Goal: Task Accomplishment & Management: Manage account settings

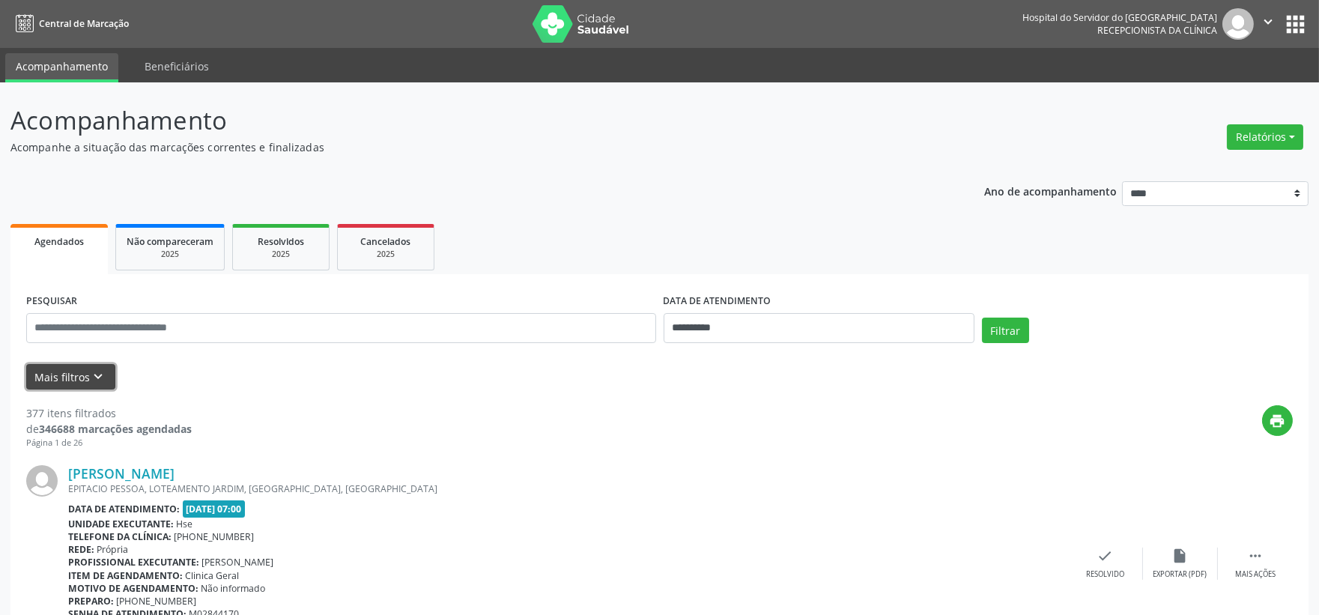
click at [49, 365] on button "Mais filtros keyboard_arrow_down" at bounding box center [70, 377] width 89 height 26
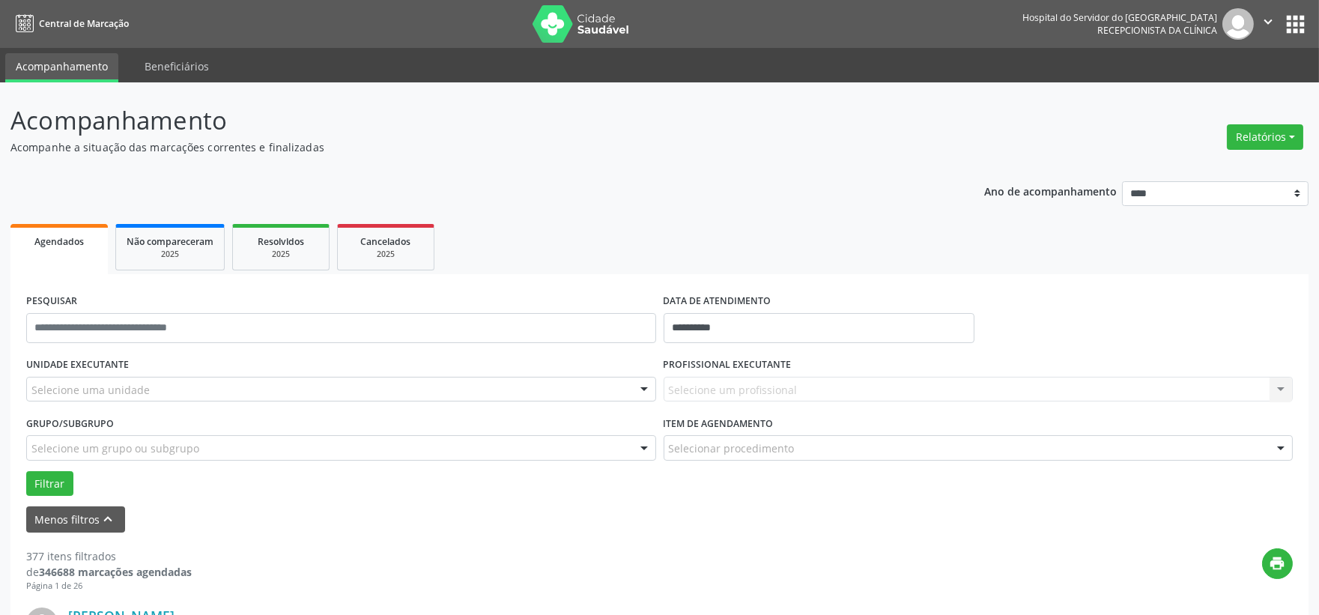
click at [156, 384] on div "Selecione uma unidade" at bounding box center [341, 389] width 630 height 25
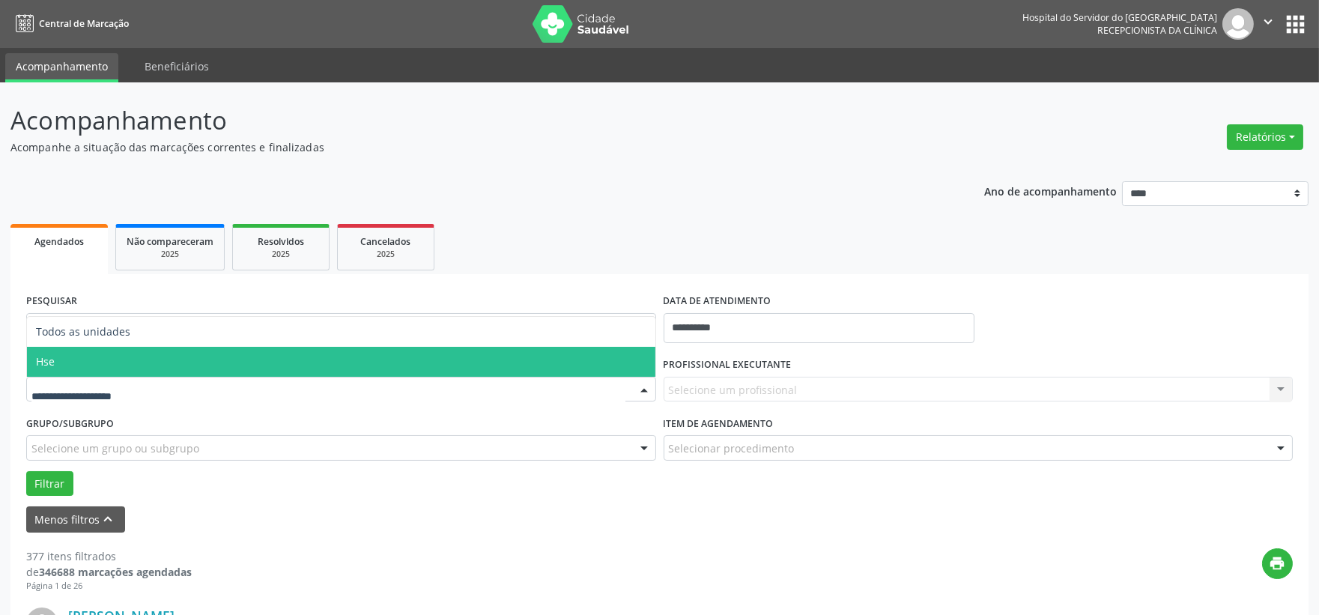
click at [122, 365] on span "Hse" at bounding box center [341, 362] width 628 height 30
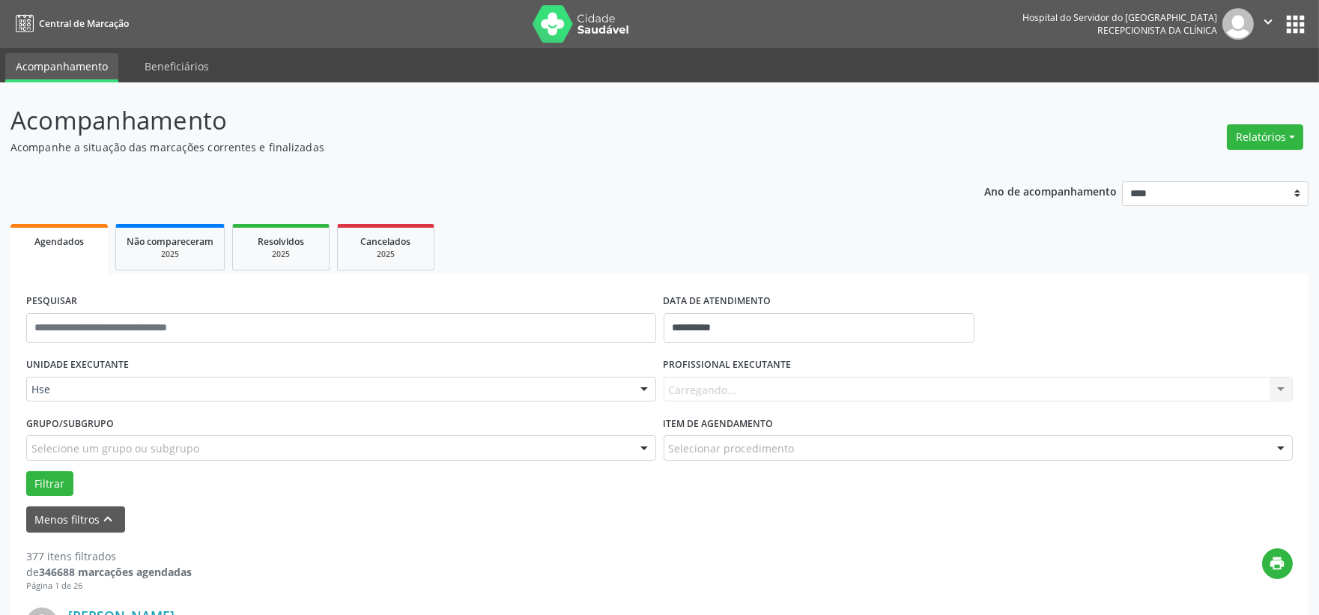
click at [698, 377] on div "Carregando... Nenhum resultado encontrado para: " " Não há nenhuma opção para s…" at bounding box center [979, 389] width 630 height 25
click at [705, 392] on div "Carregando... Nenhum resultado encontrado para: " " Não há nenhuma opção para s…" at bounding box center [979, 389] width 630 height 25
click at [732, 388] on div "Carregando... Nenhum resultado encontrado para: " " Não há nenhuma opção para s…" at bounding box center [979, 389] width 630 height 25
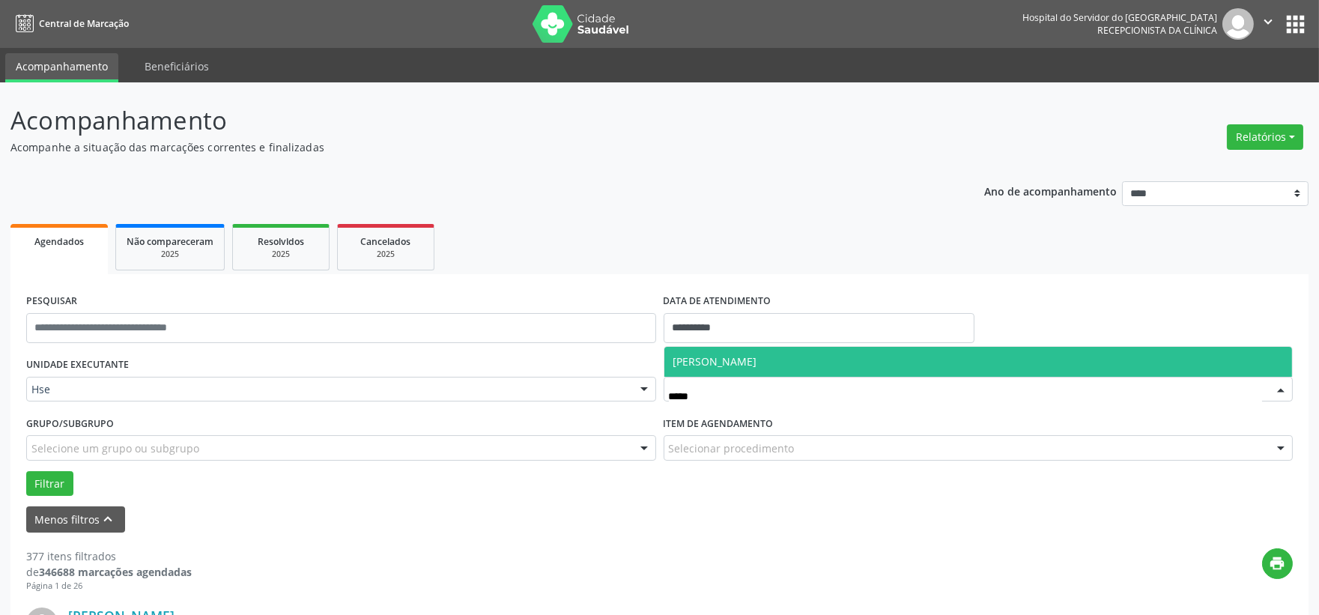
type input "******"
click at [729, 371] on span "[PERSON_NAME]" at bounding box center [978, 362] width 628 height 30
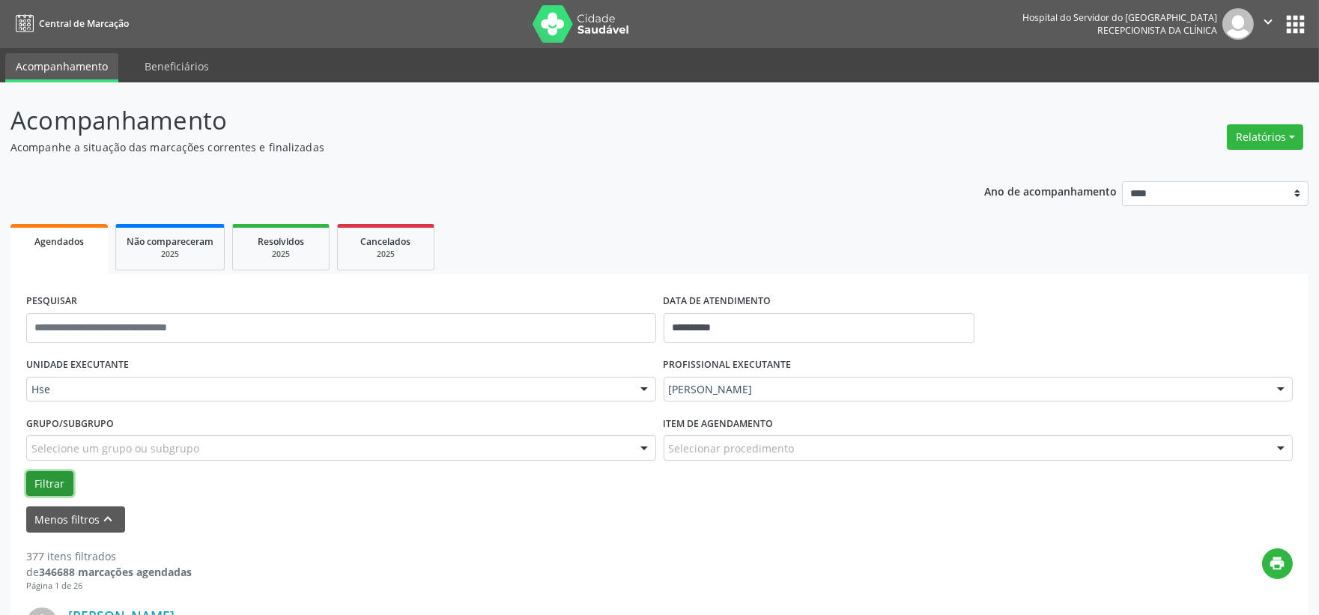
click at [49, 479] on button "Filtrar" at bounding box center [49, 483] width 47 height 25
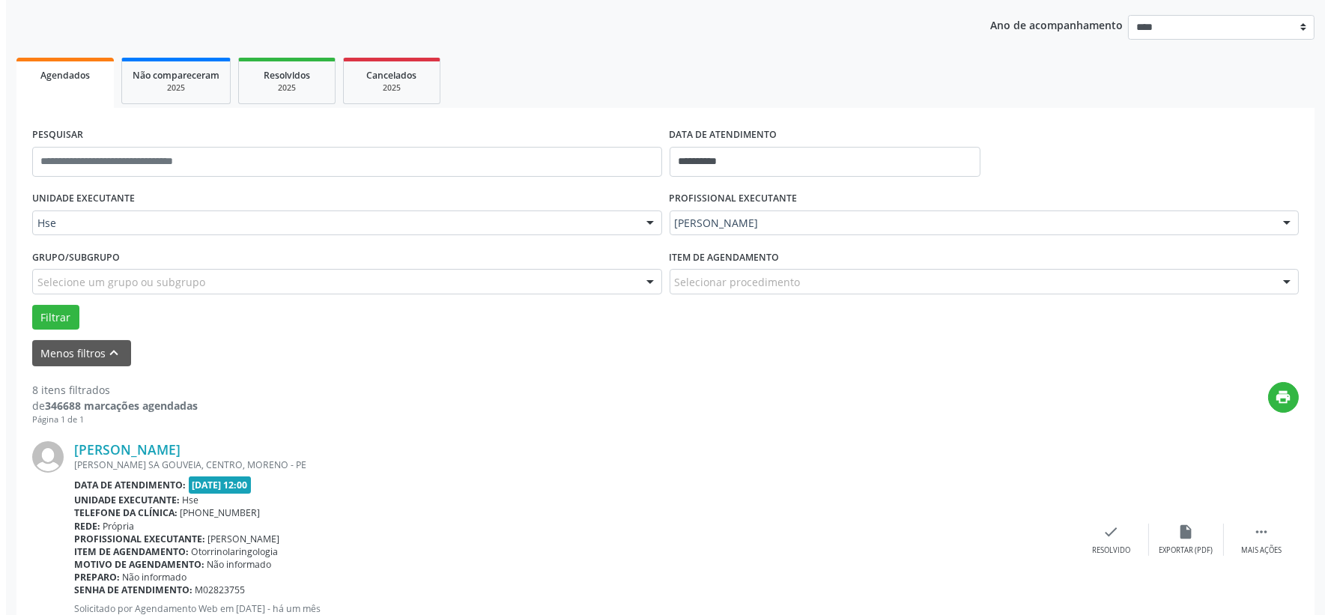
scroll to position [249, 0]
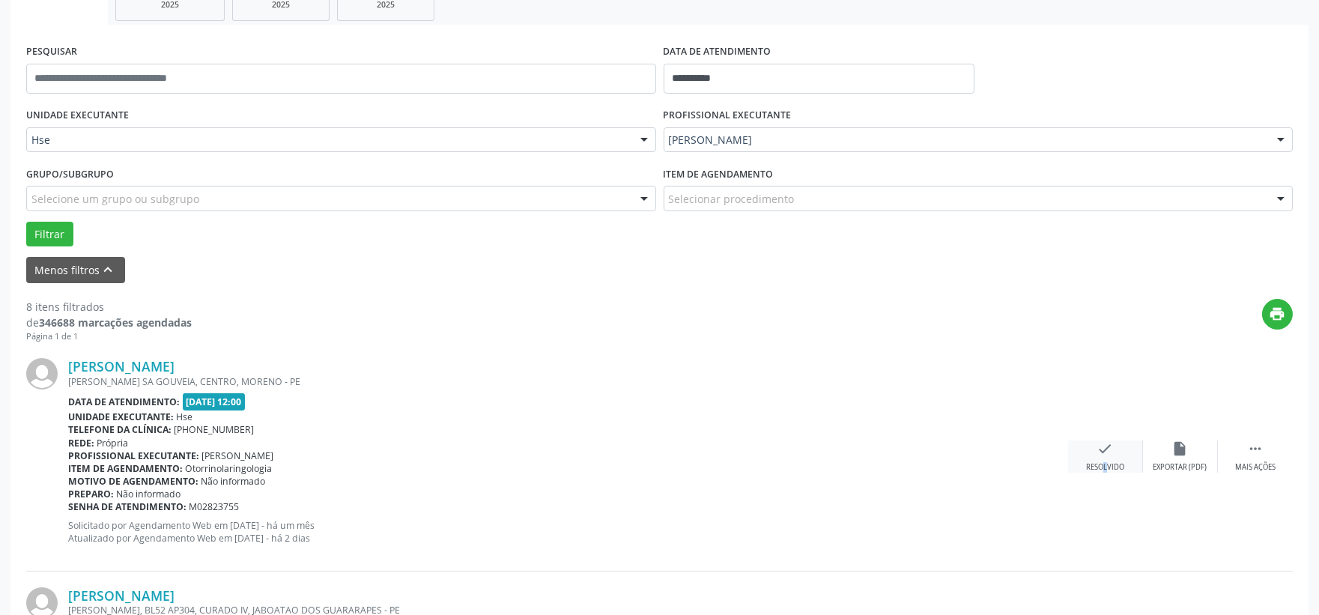
click at [1091, 468] on div "Resolvido" at bounding box center [1105, 467] width 38 height 10
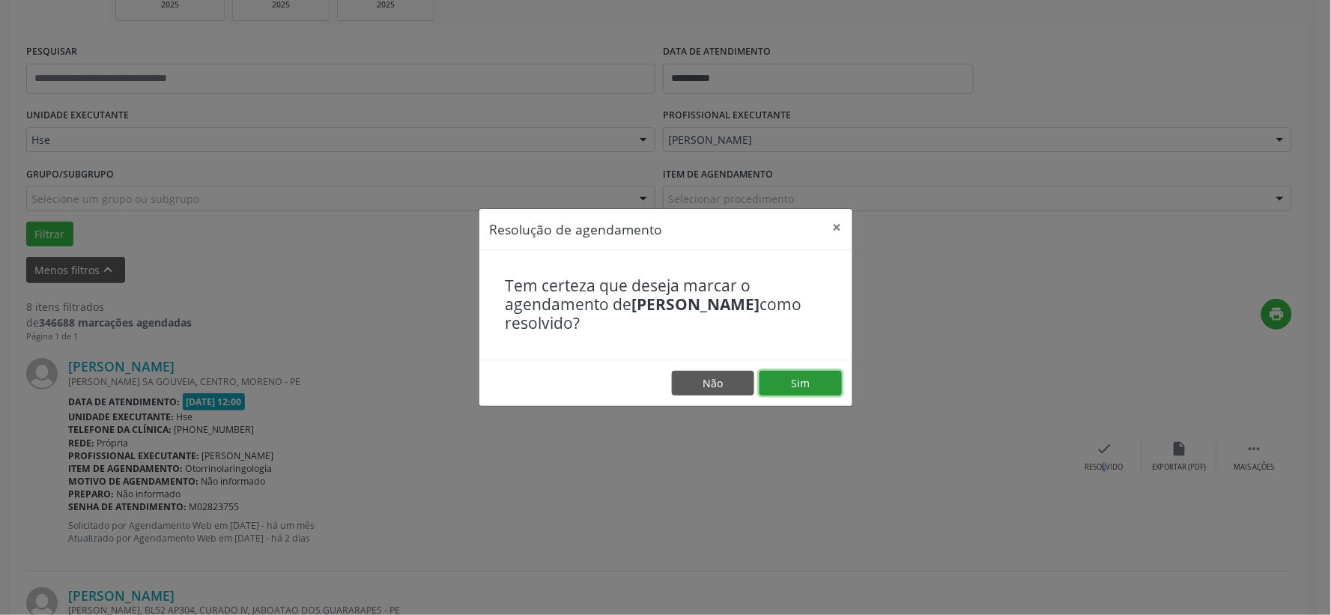
click at [824, 392] on button "Sim" at bounding box center [800, 383] width 82 height 25
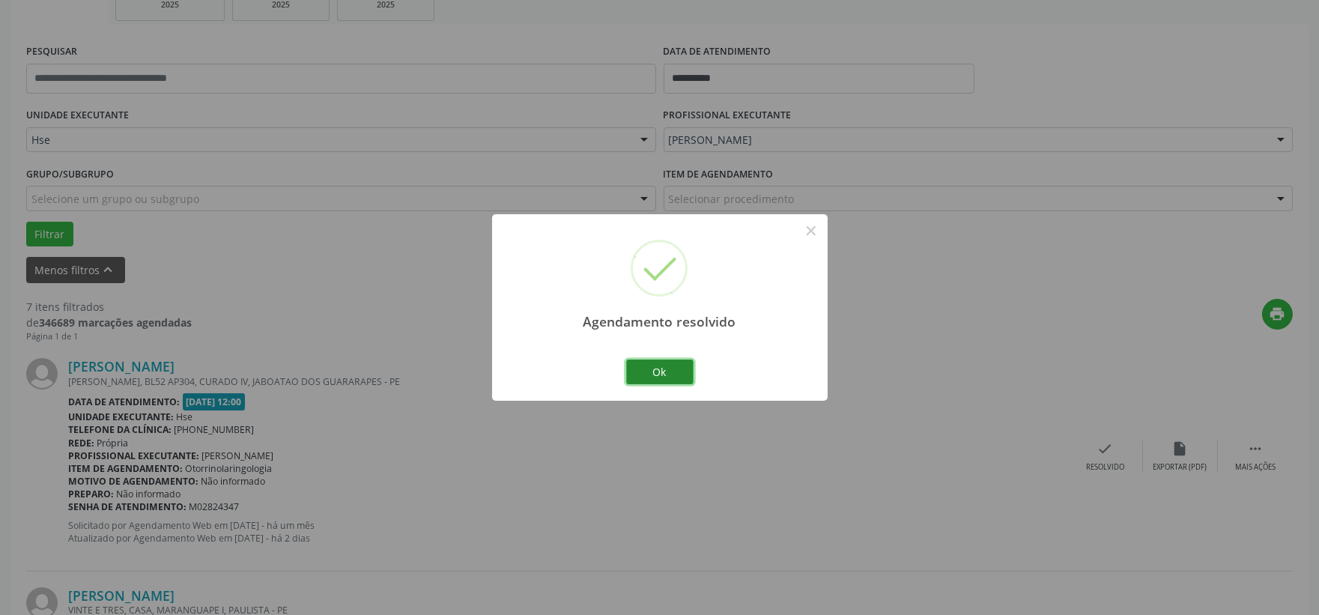
click at [691, 373] on button "Ok" at bounding box center [659, 371] width 67 height 25
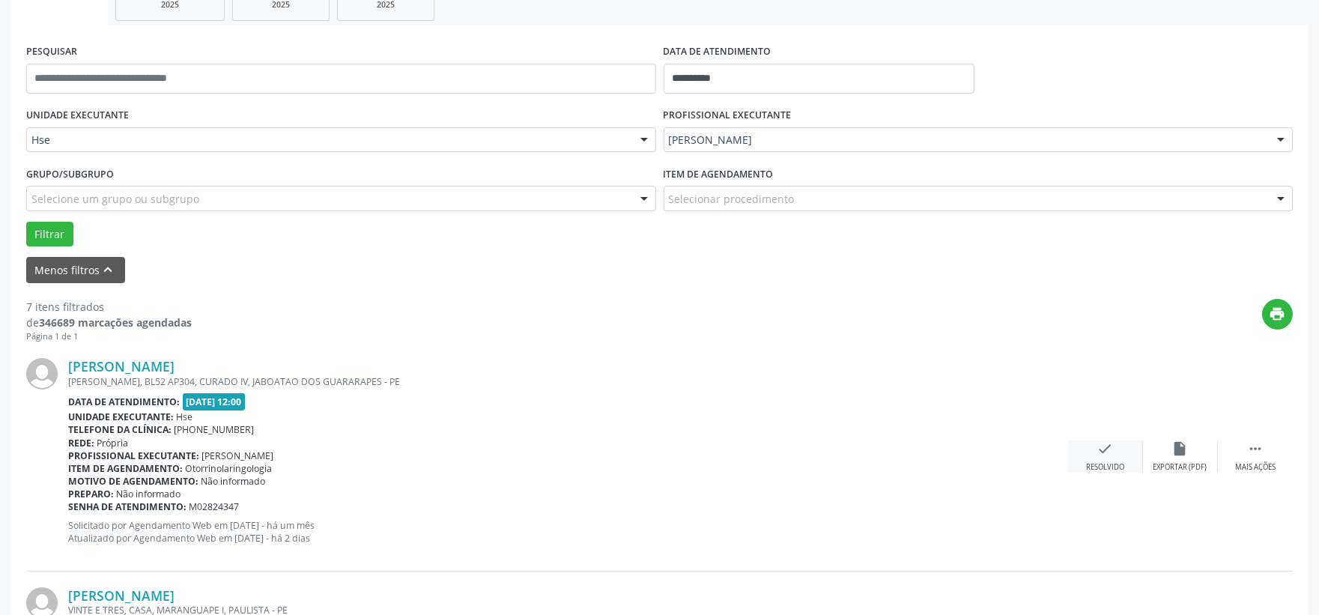
click at [1104, 458] on div "check Resolvido" at bounding box center [1105, 456] width 75 height 32
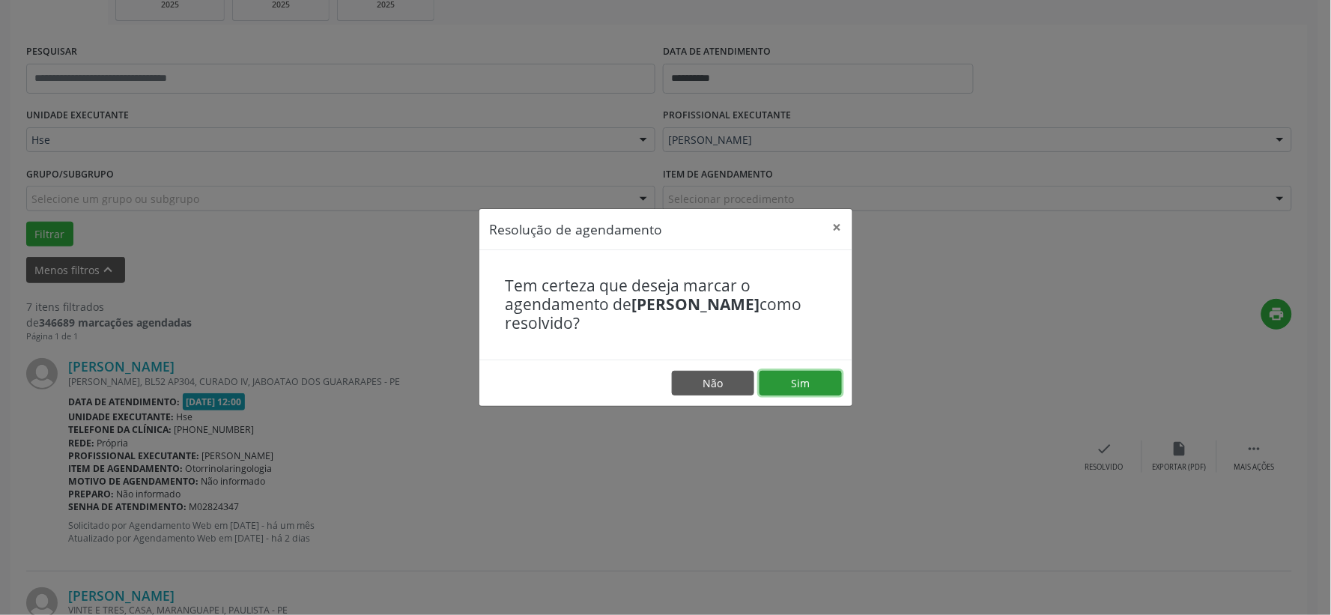
click at [816, 380] on button "Sim" at bounding box center [800, 383] width 82 height 25
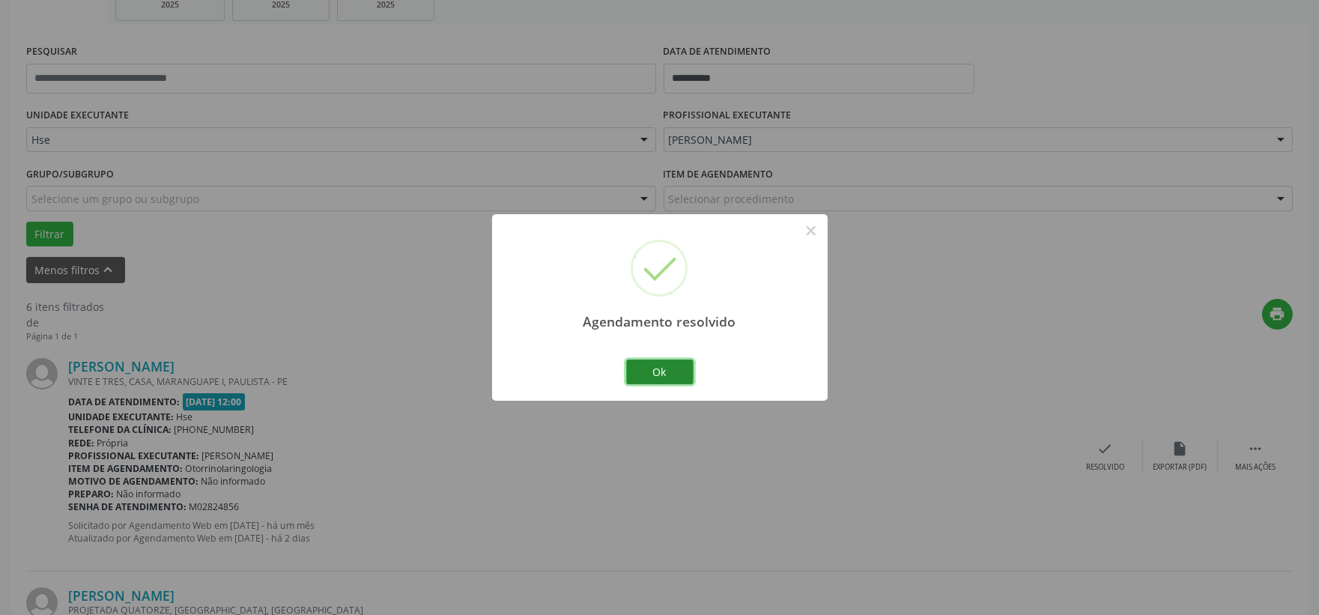
click at [655, 368] on button "Ok" at bounding box center [659, 371] width 67 height 25
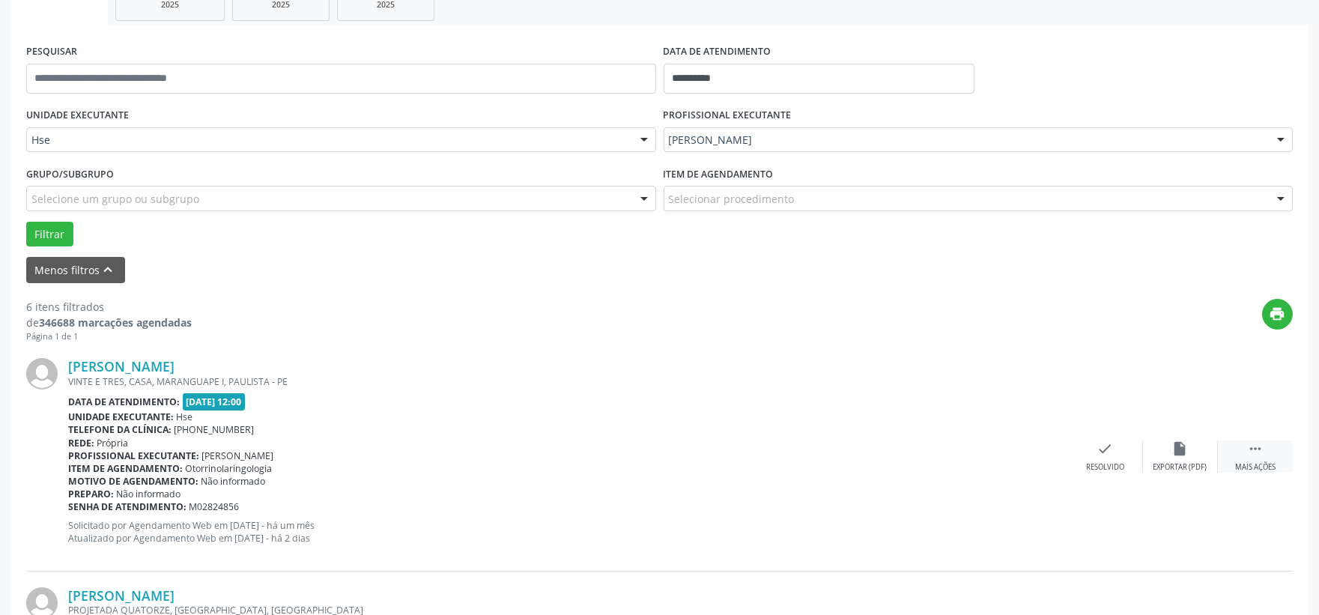
click at [1260, 459] on div " Mais ações" at bounding box center [1255, 456] width 75 height 32
click at [1166, 462] on div "Não compareceu" at bounding box center [1180, 467] width 64 height 10
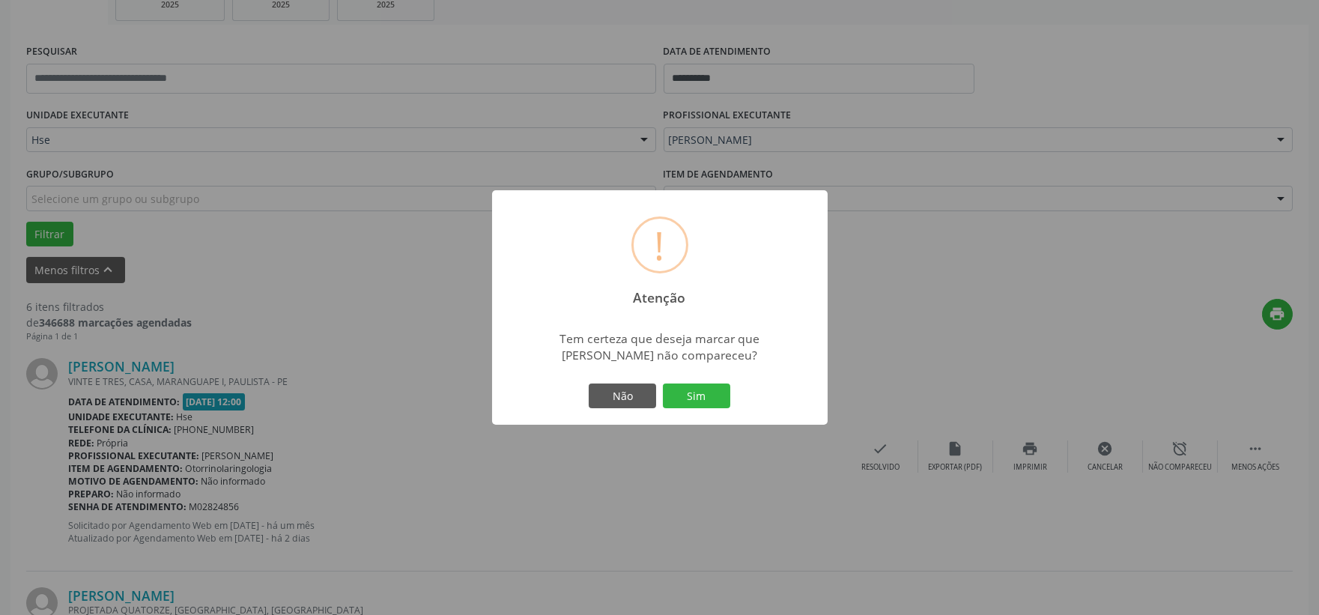
click at [694, 397] on button "Sim" at bounding box center [696, 395] width 67 height 25
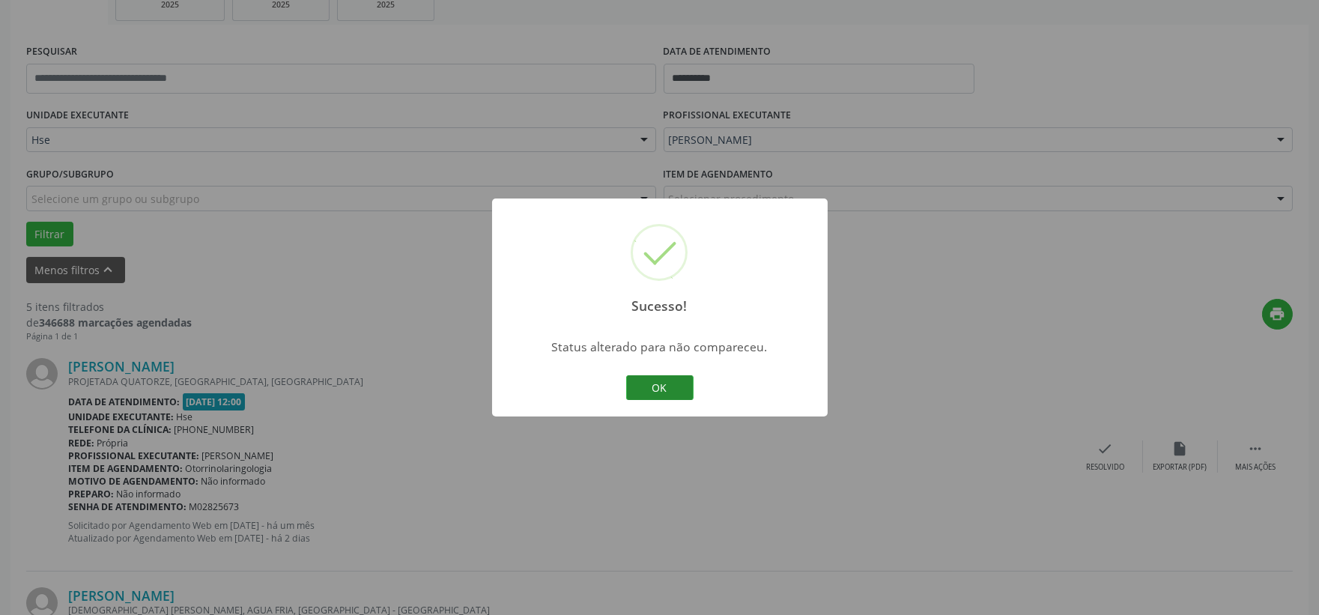
click at [676, 389] on button "OK" at bounding box center [659, 387] width 67 height 25
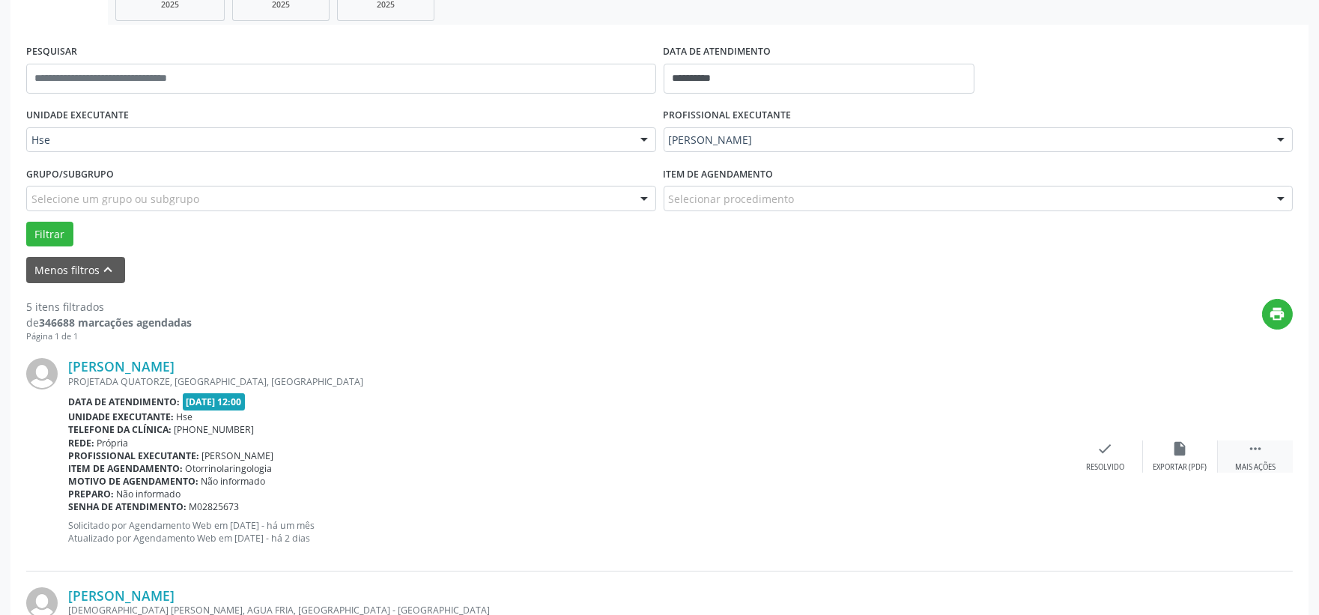
click at [1242, 462] on div "Mais ações" at bounding box center [1255, 467] width 40 height 10
click at [1191, 458] on div "alarm_off Não compareceu" at bounding box center [1180, 456] width 75 height 32
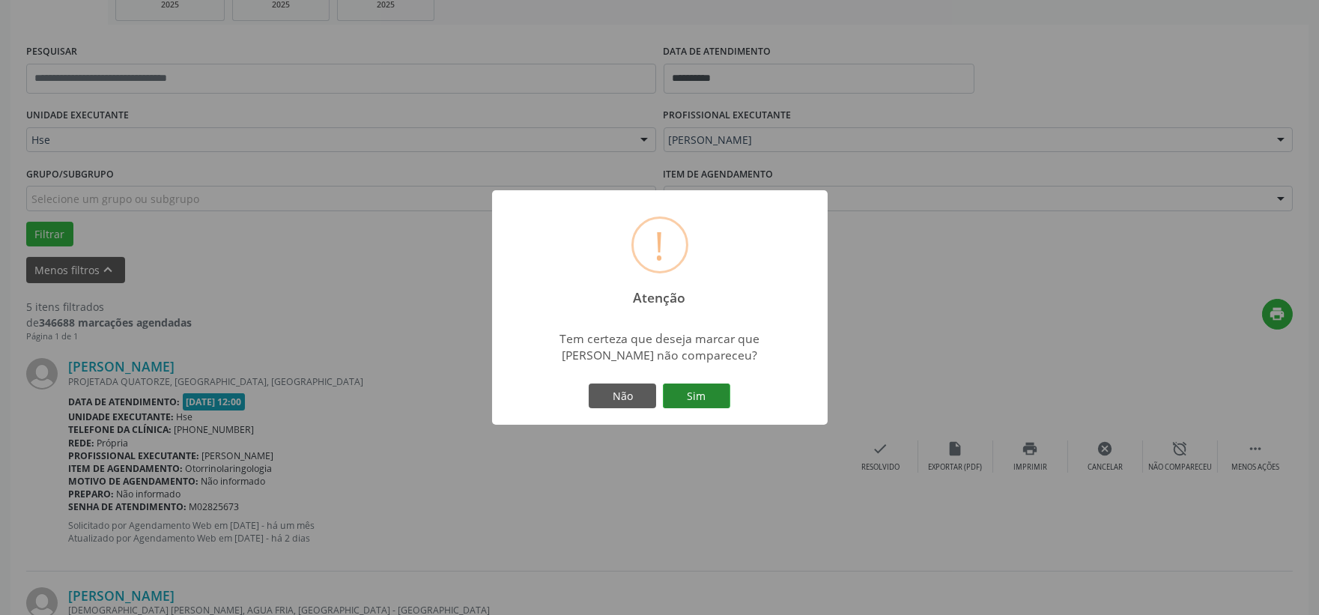
click at [706, 386] on button "Sim" at bounding box center [696, 395] width 67 height 25
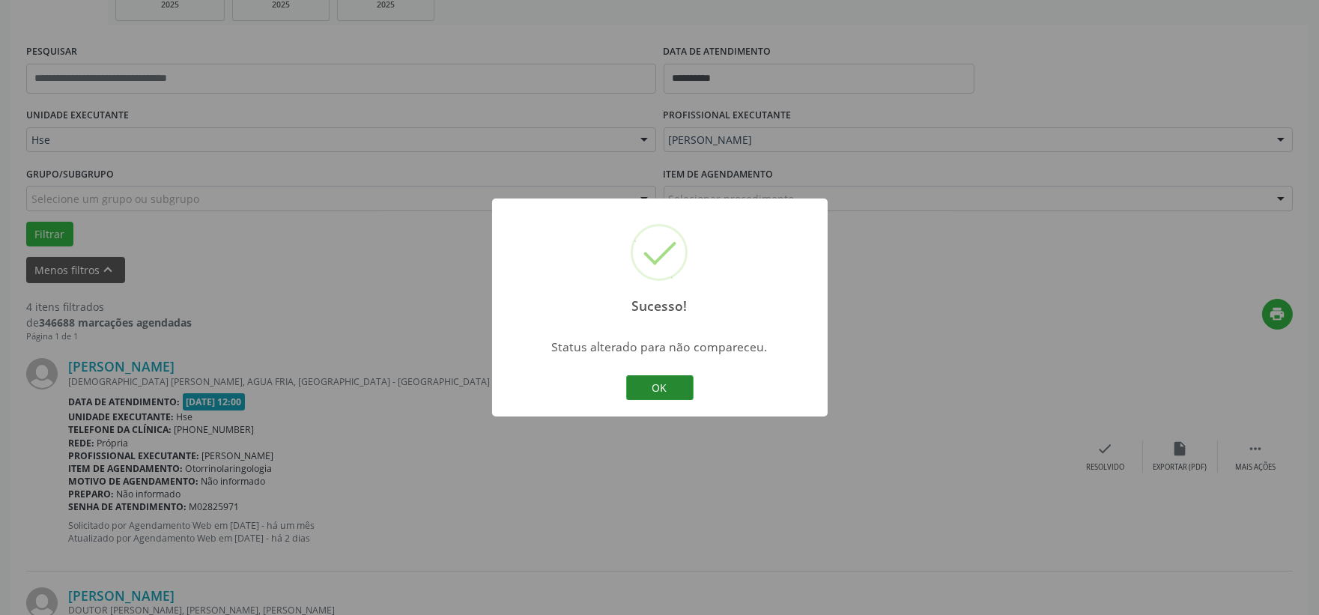
click at [675, 379] on button "OK" at bounding box center [659, 387] width 67 height 25
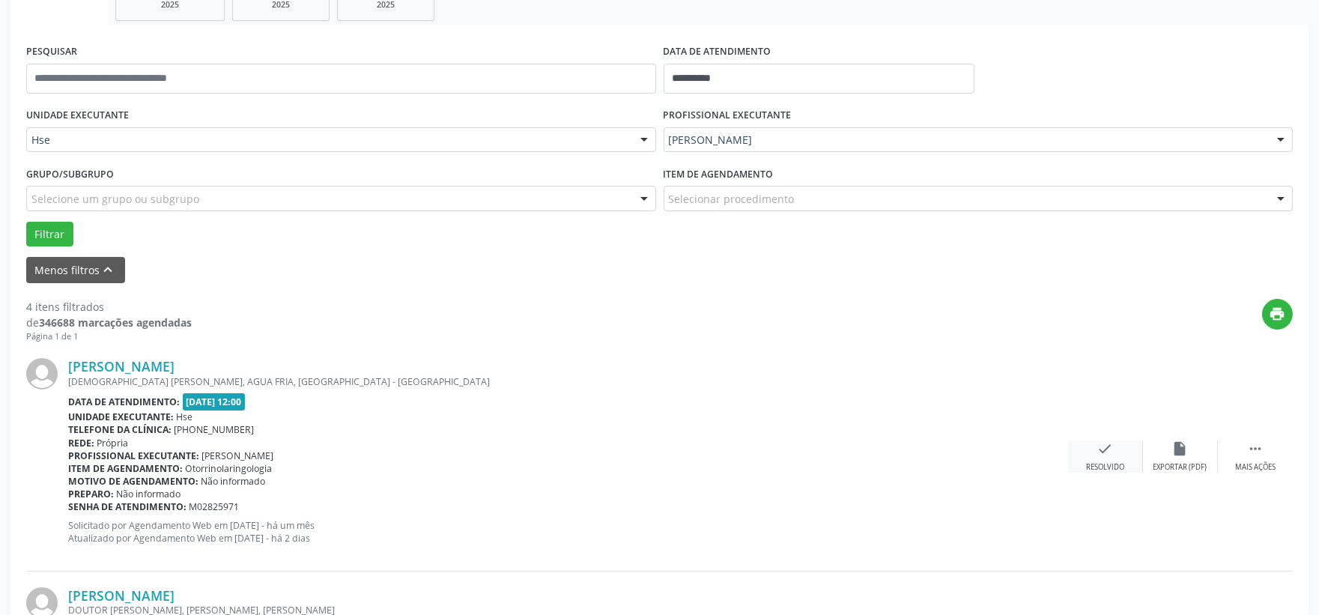
click at [1107, 455] on icon "check" at bounding box center [1105, 448] width 16 height 16
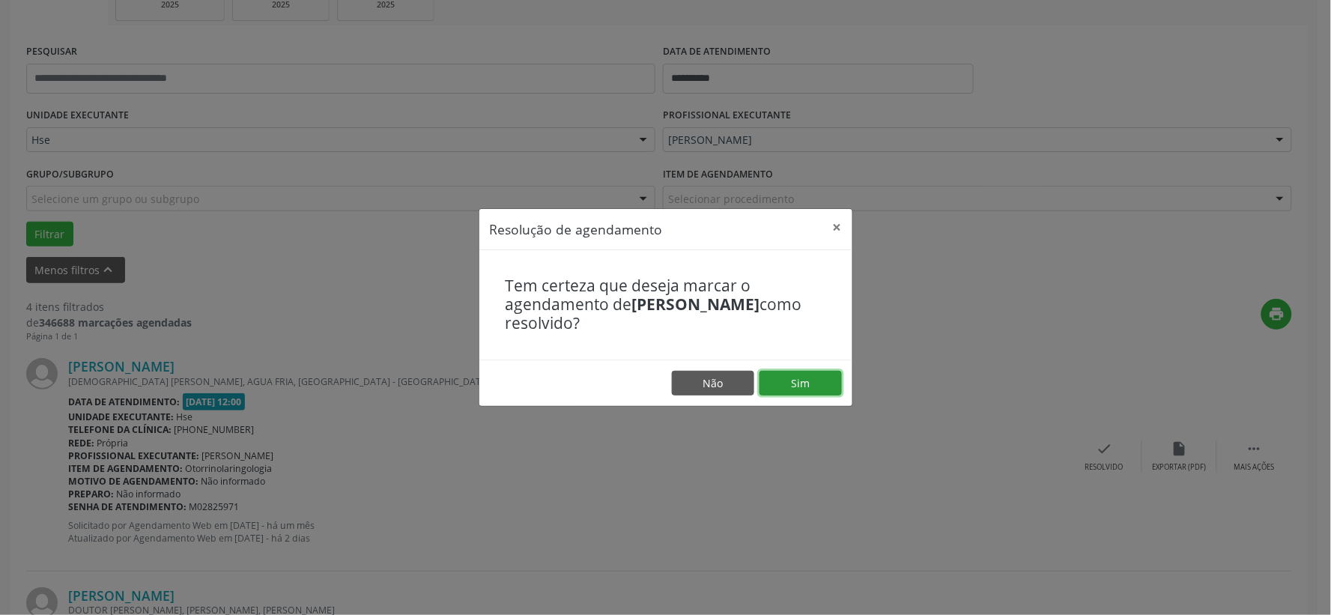
click at [830, 387] on button "Sim" at bounding box center [800, 383] width 82 height 25
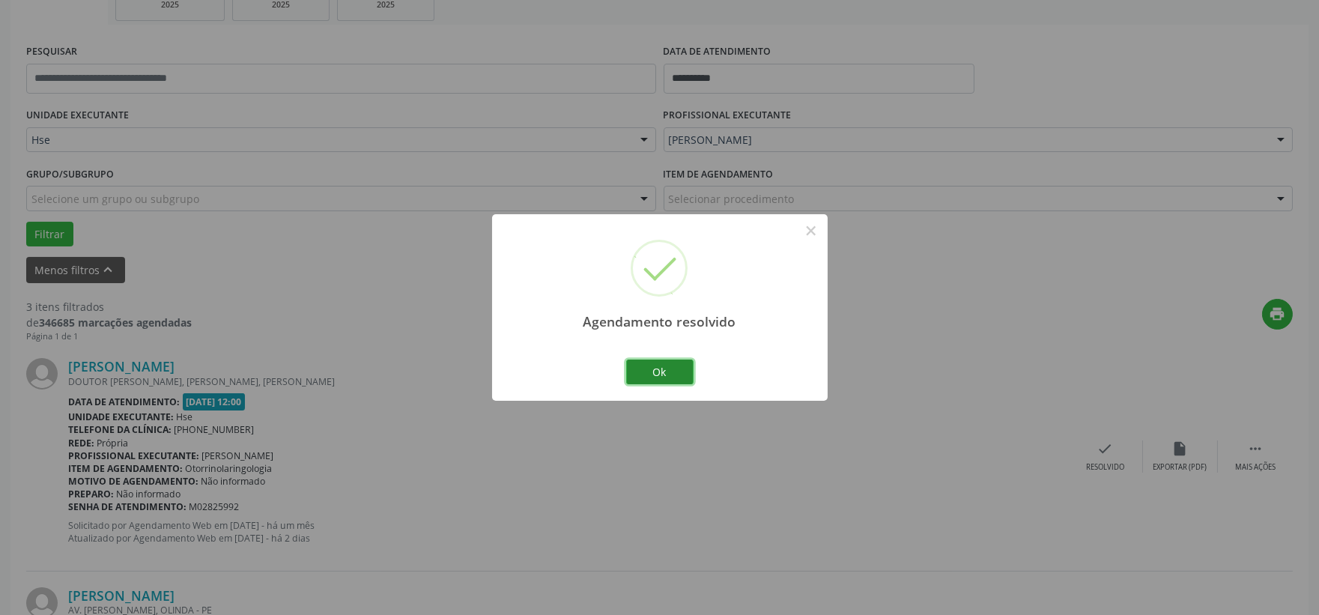
click at [655, 362] on button "Ok" at bounding box center [659, 371] width 67 height 25
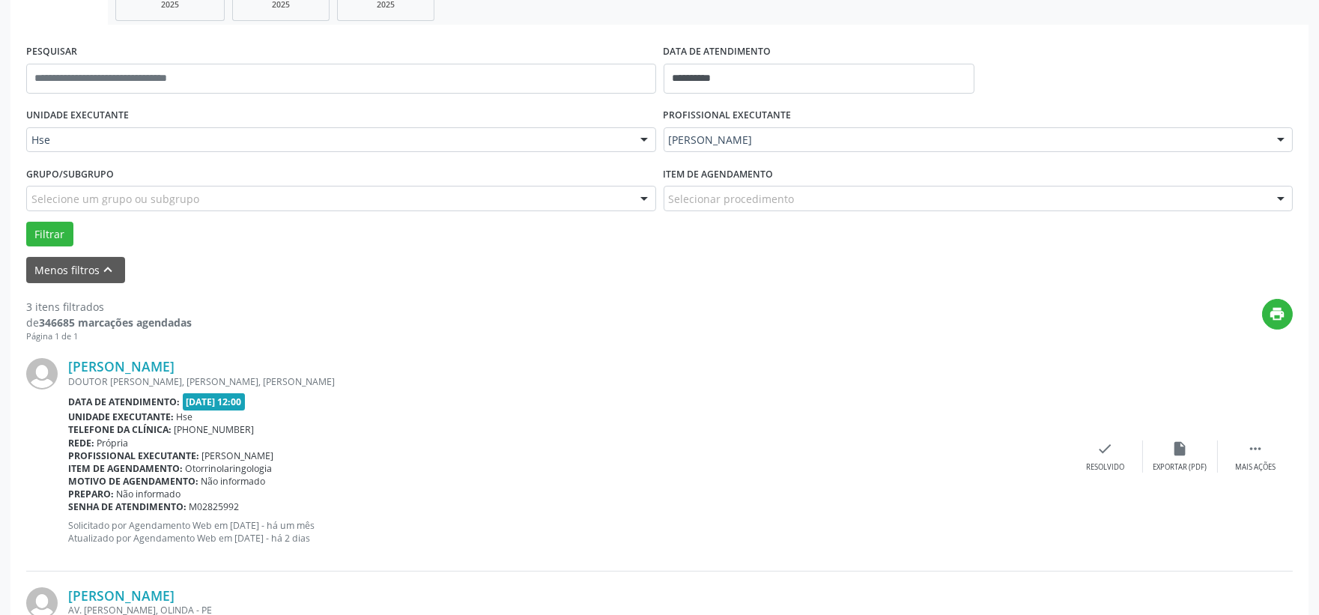
click at [1254, 436] on div "[PERSON_NAME] DOUTOR [PERSON_NAME], [PERSON_NAME], CAMARAGIBE - PE Data de aten…" at bounding box center [659, 456] width 1266 height 228
click at [1248, 451] on icon "" at bounding box center [1255, 448] width 16 height 16
click at [1195, 455] on div "alarm_off Não compareceu" at bounding box center [1180, 456] width 75 height 32
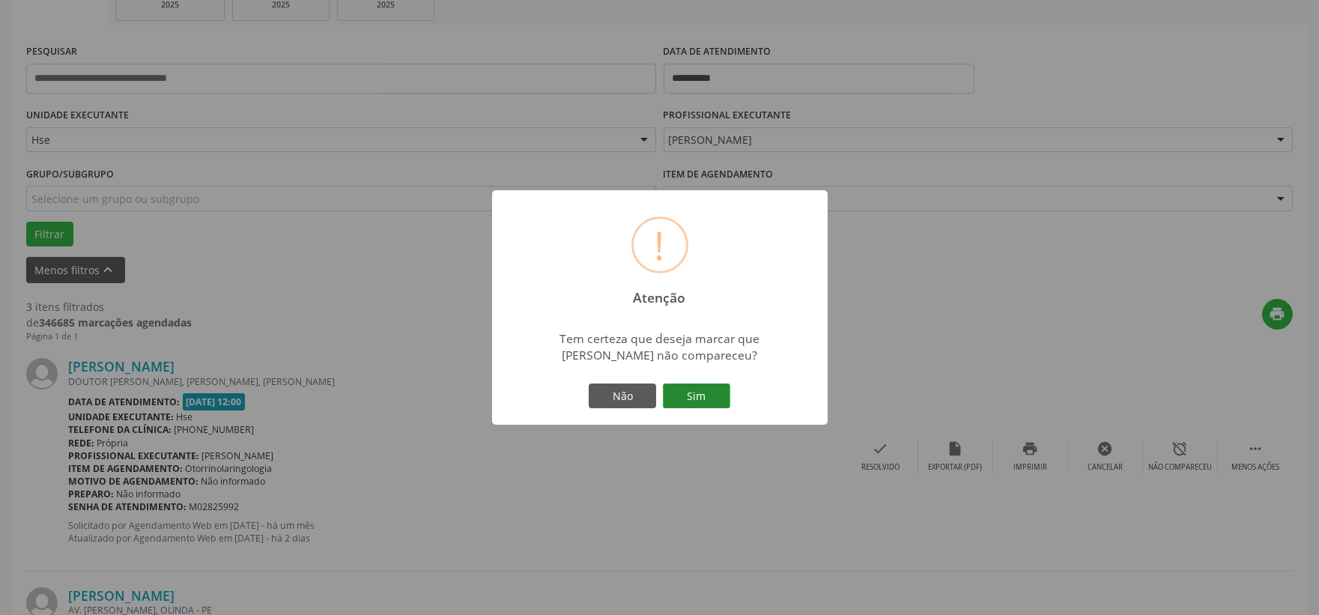
click at [702, 398] on button "Sim" at bounding box center [696, 395] width 67 height 25
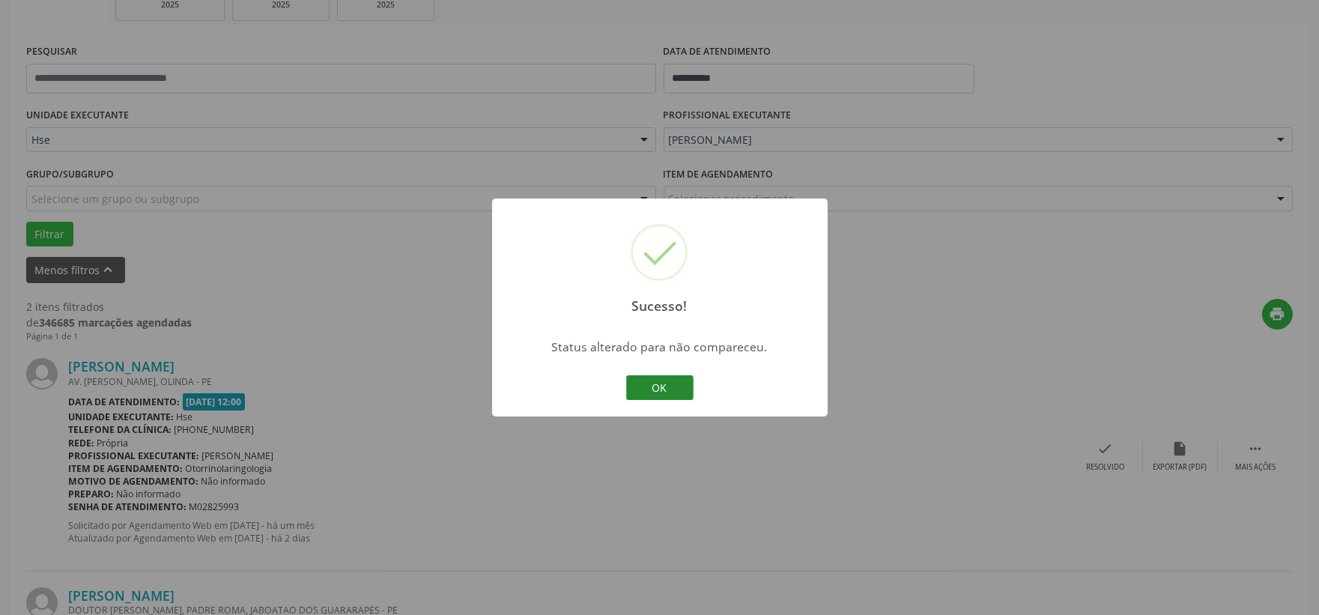
click at [680, 388] on button "OK" at bounding box center [659, 387] width 67 height 25
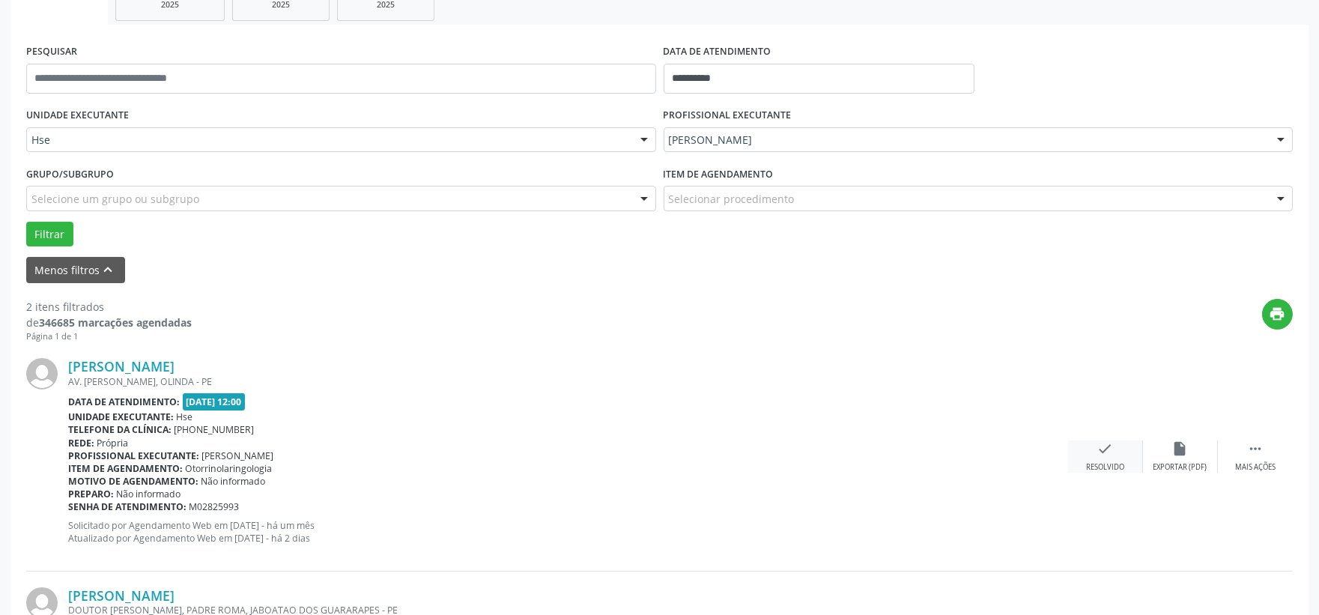
click at [1096, 460] on div "check Resolvido" at bounding box center [1105, 456] width 75 height 32
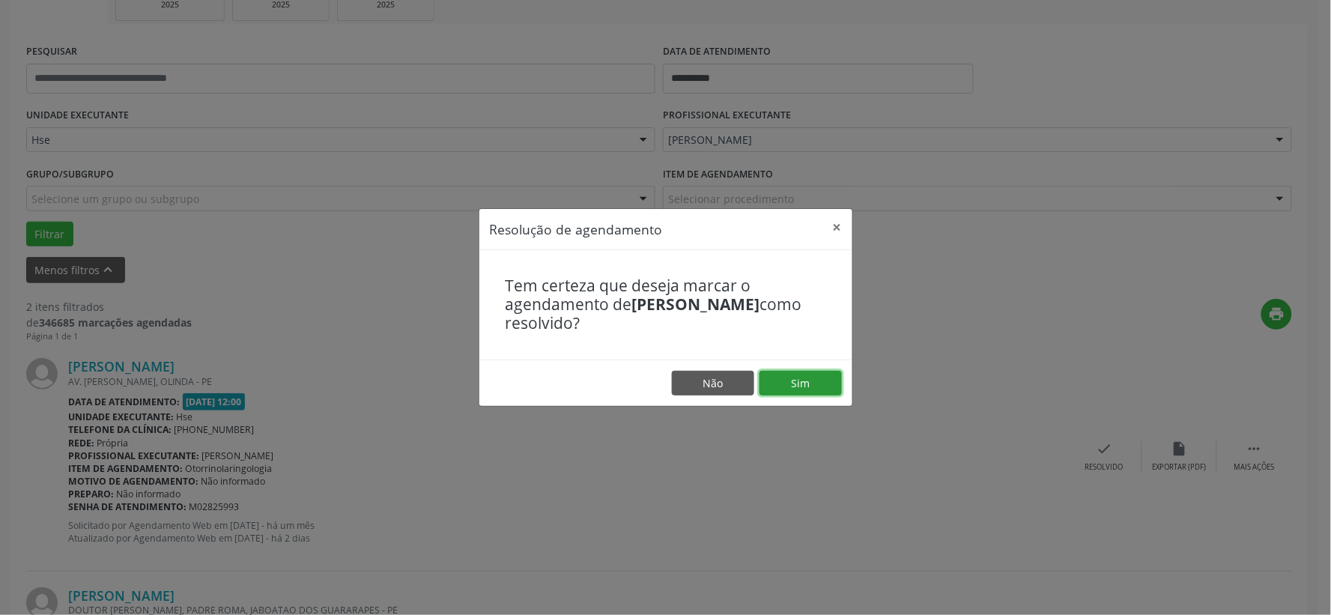
click at [788, 383] on button "Sim" at bounding box center [800, 383] width 82 height 25
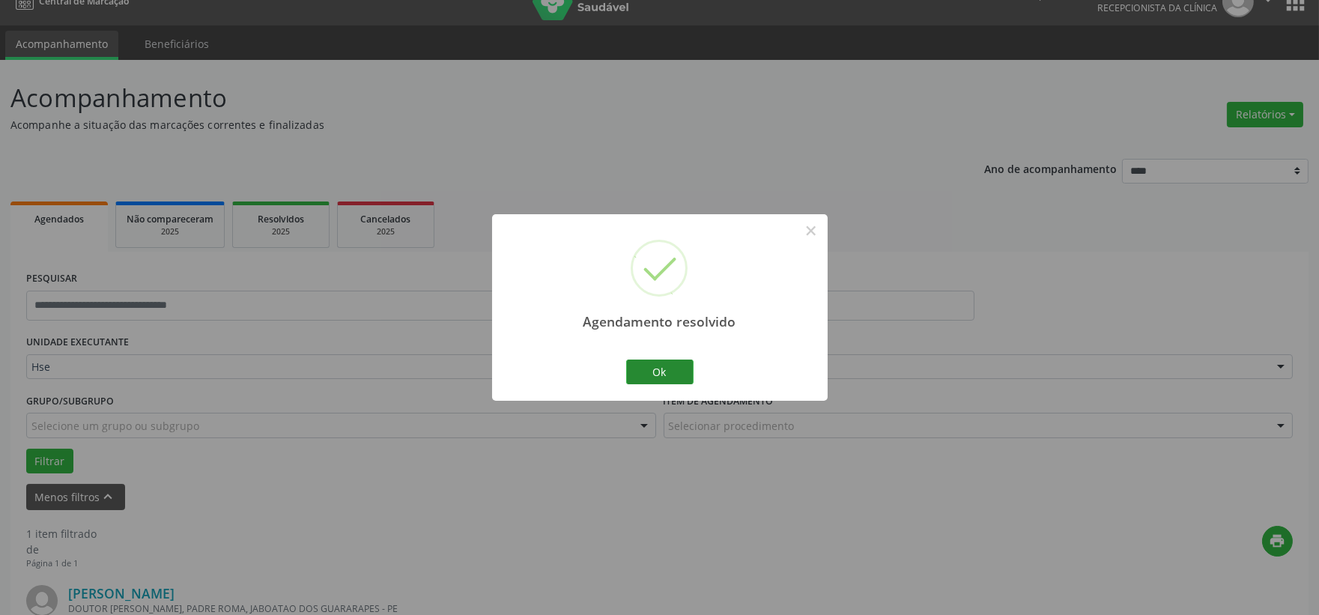
scroll to position [230, 0]
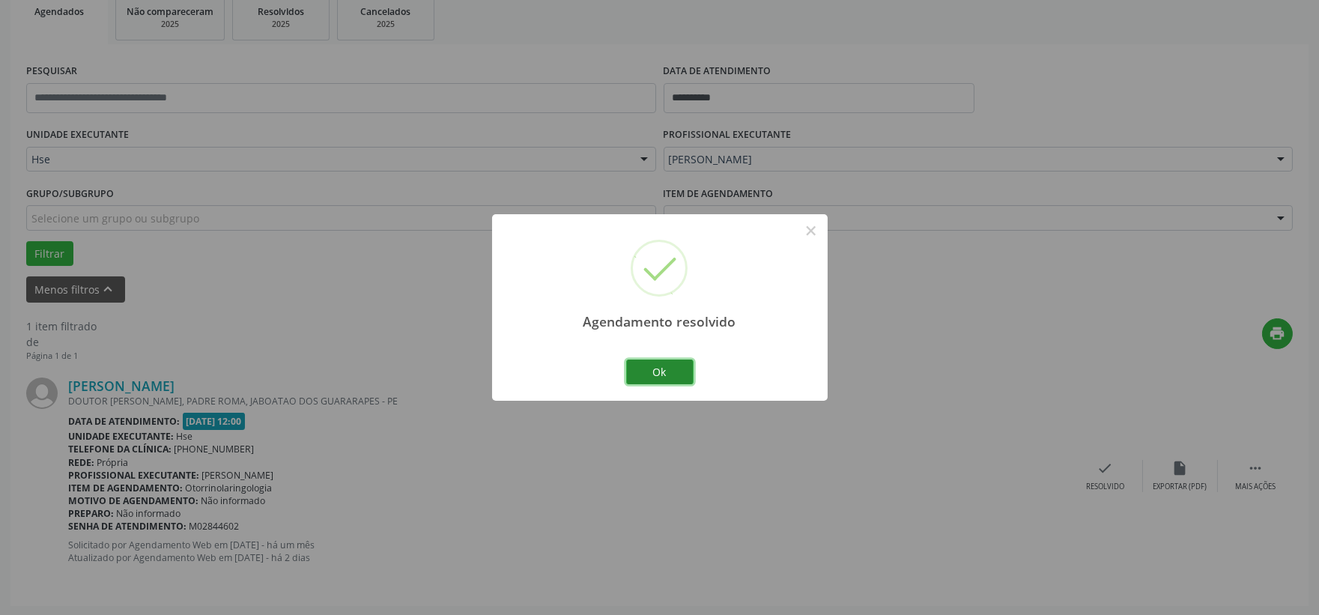
click at [652, 378] on button "Ok" at bounding box center [659, 371] width 67 height 25
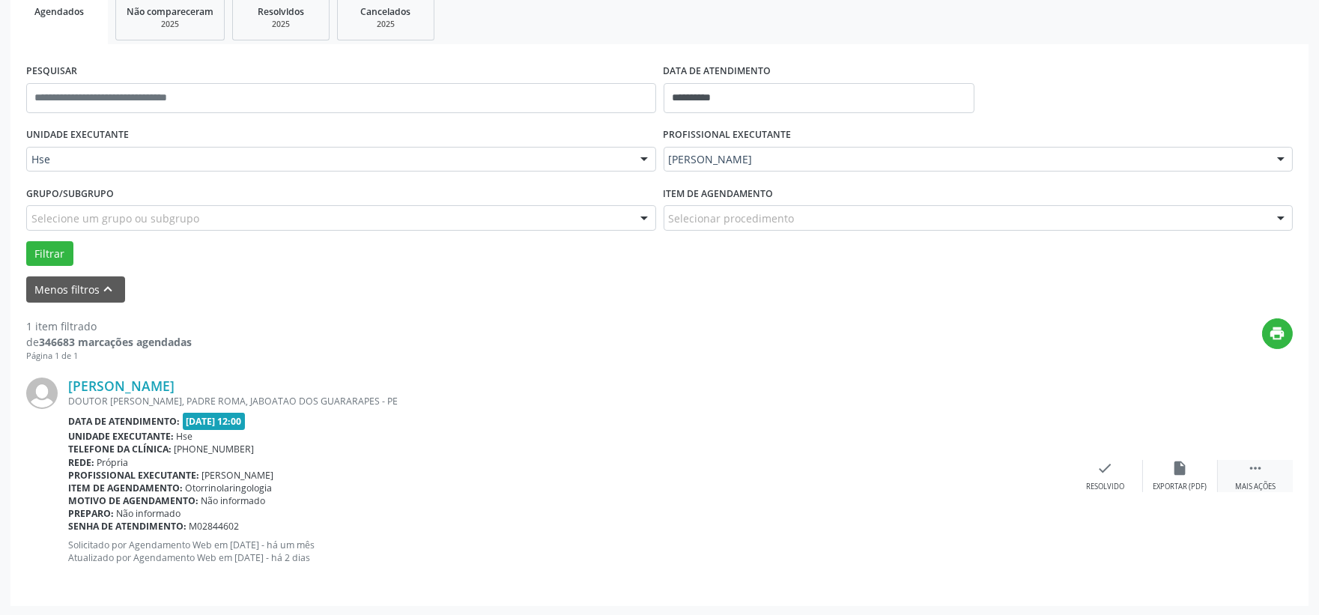
click at [1253, 473] on icon "" at bounding box center [1255, 468] width 16 height 16
click at [1184, 474] on icon "alarm_off" at bounding box center [1180, 468] width 16 height 16
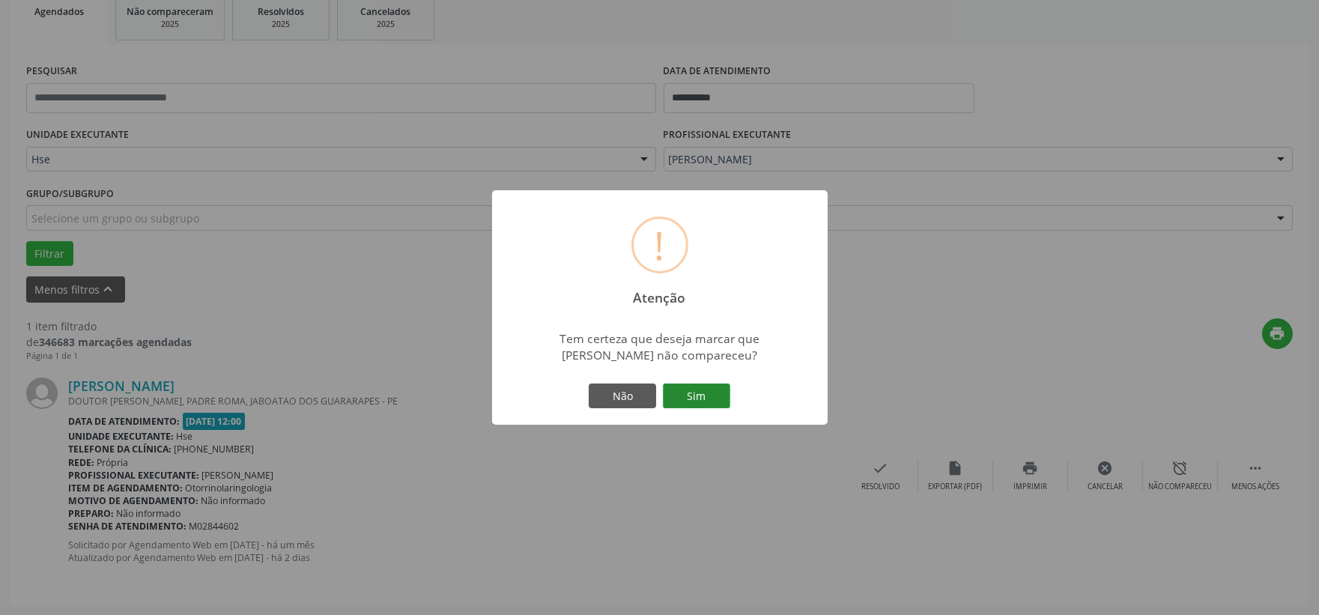
click at [709, 398] on button "Sim" at bounding box center [696, 395] width 67 height 25
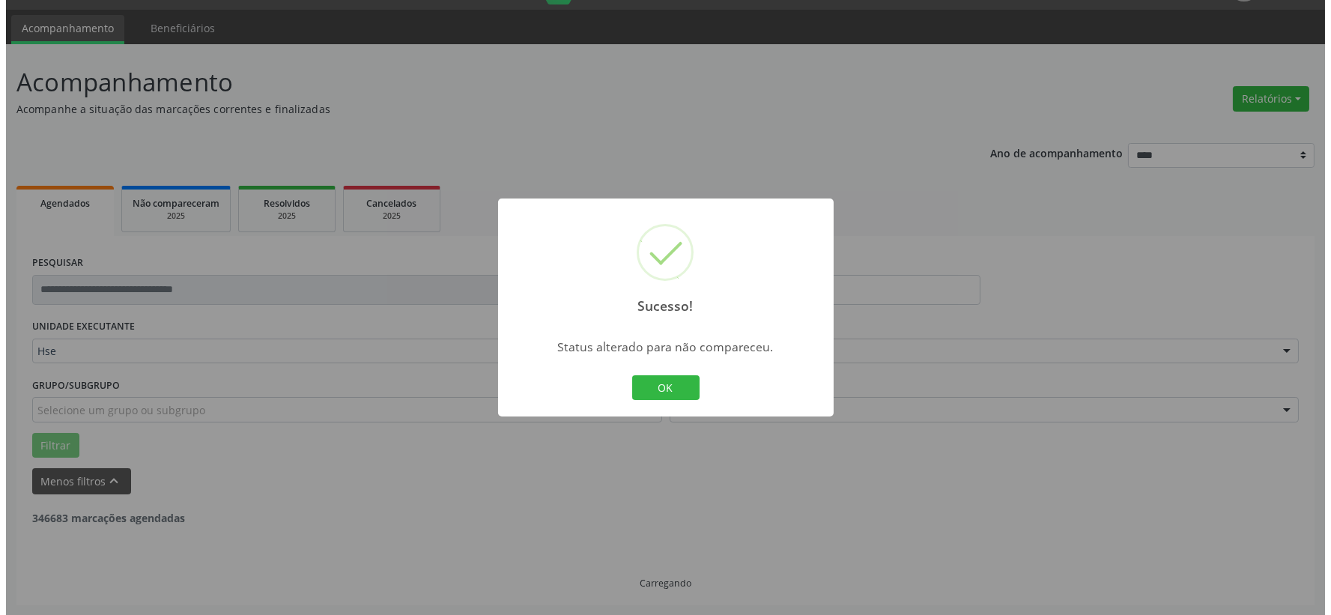
scroll to position [0, 0]
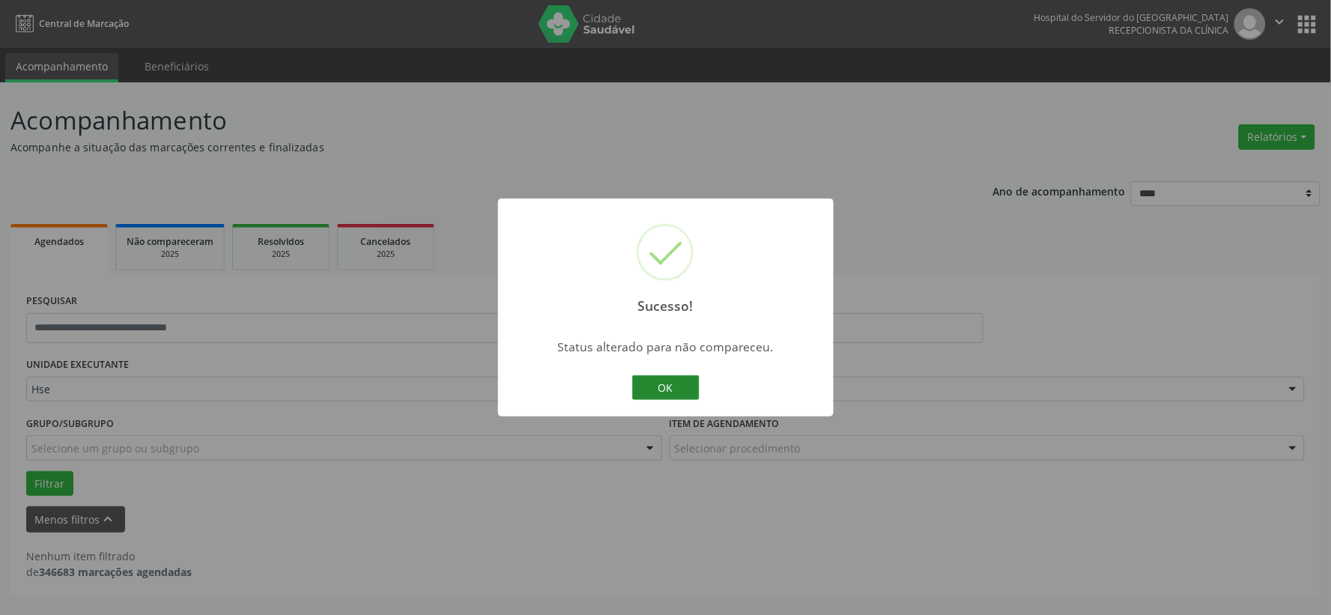
click at [658, 378] on button "OK" at bounding box center [665, 387] width 67 height 25
